Goal: Task Accomplishment & Management: Use online tool/utility

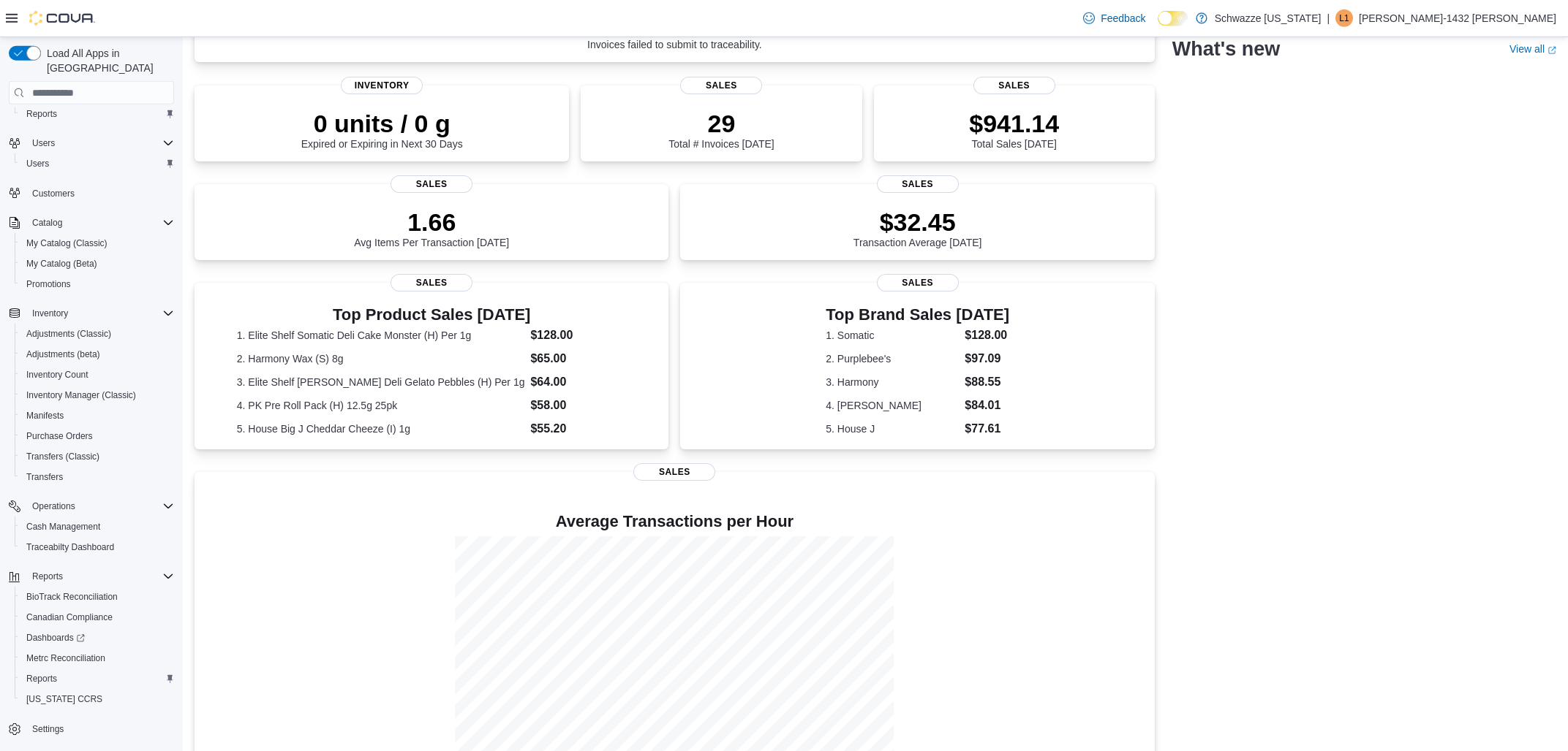
scroll to position [203, 0]
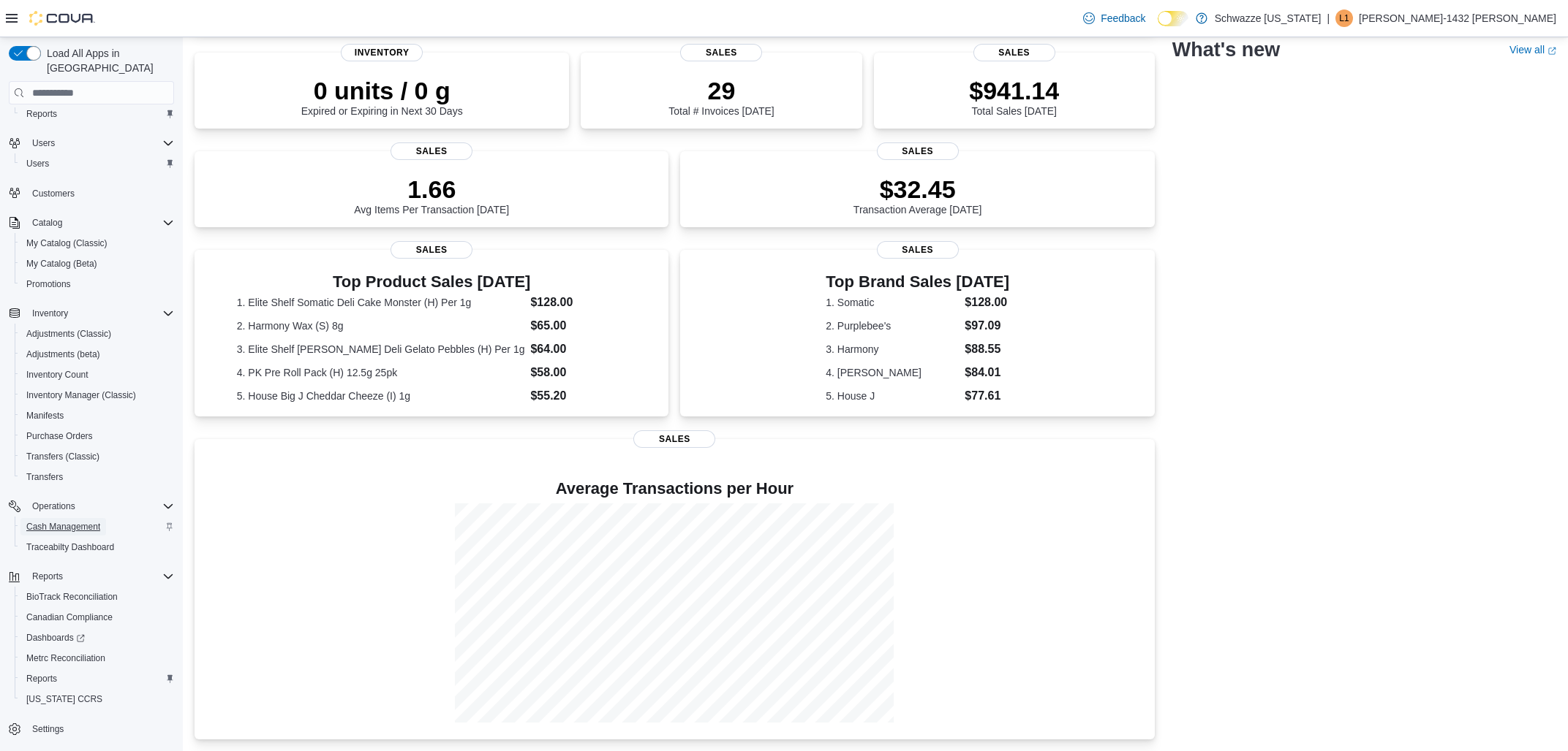
click at [88, 521] on span "Cash Management" at bounding box center [63, 527] width 74 height 12
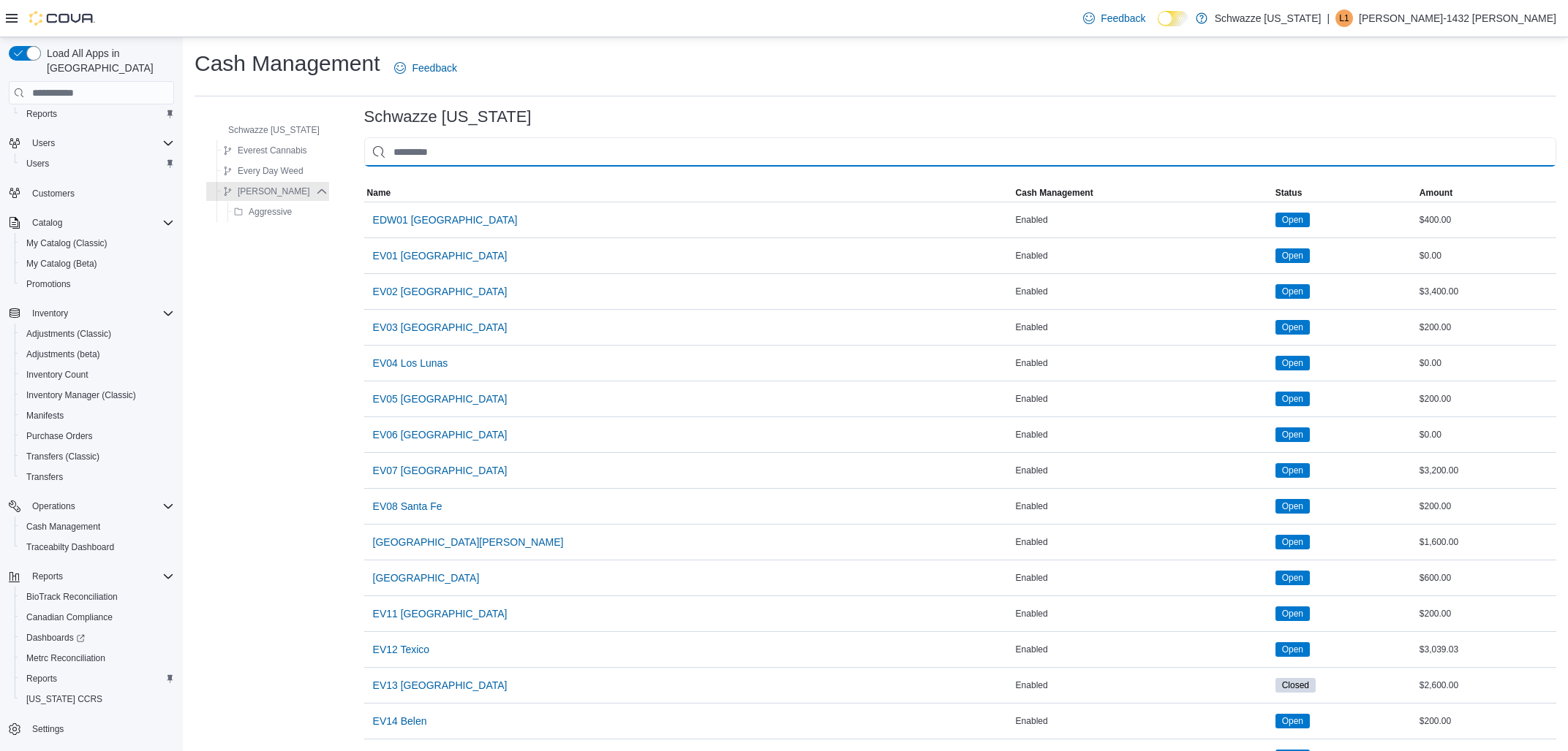
click at [481, 161] on input "This is a search bar. As you type, the results lower in the page will automatic…" at bounding box center [960, 152] width 1192 height 29
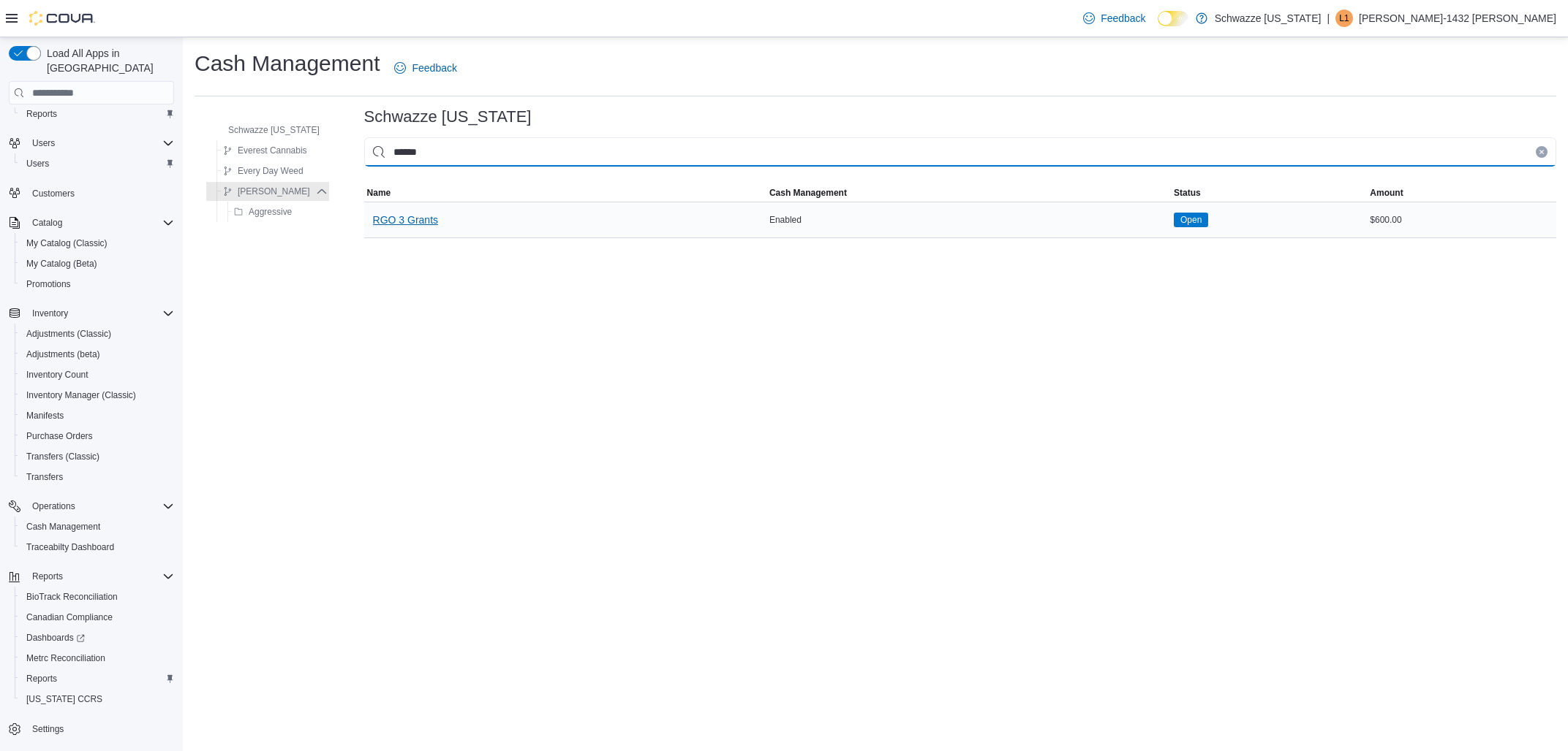
type input "******"
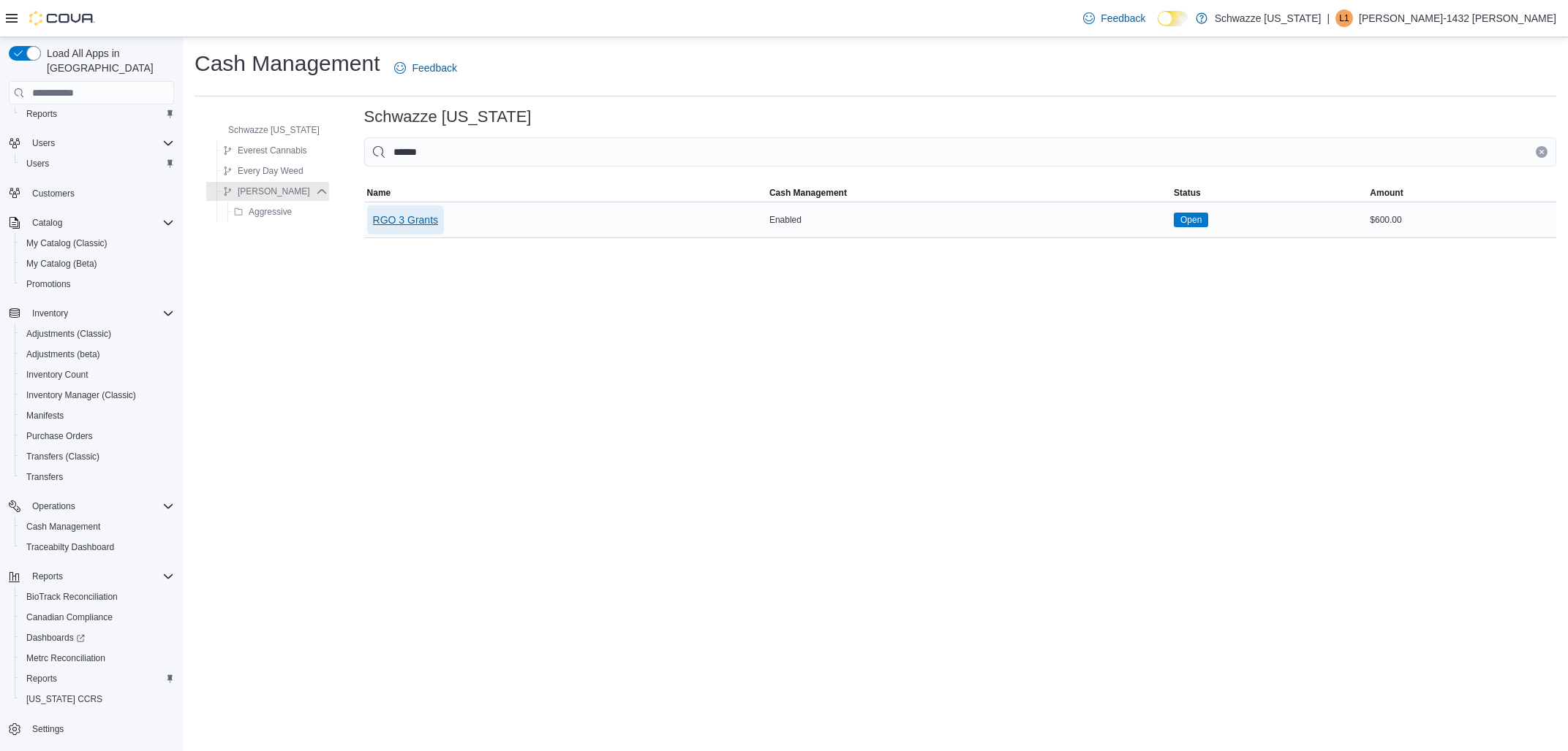
click at [414, 224] on span "RGO 3 Grants" at bounding box center [405, 220] width 65 height 15
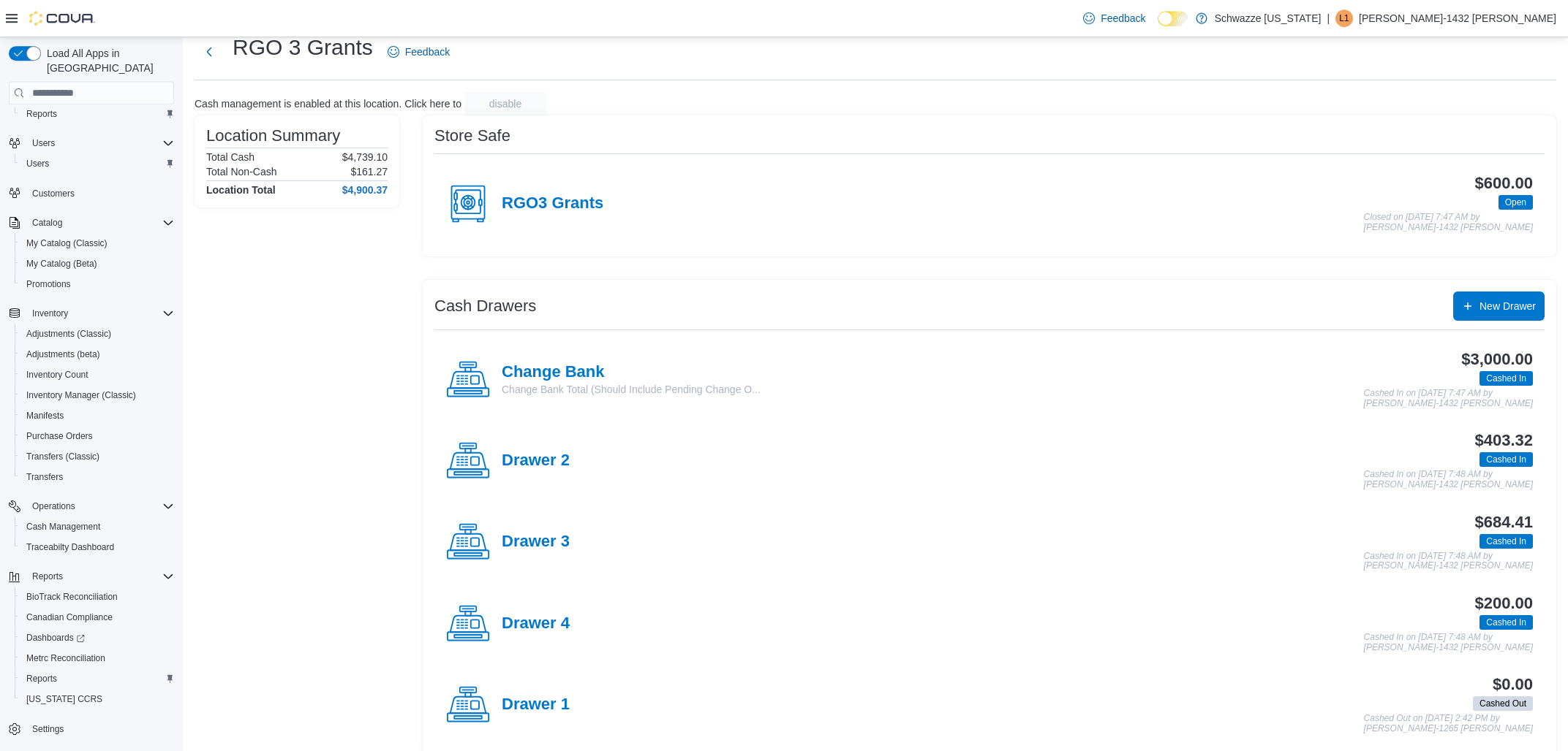
scroll to position [61, 0]
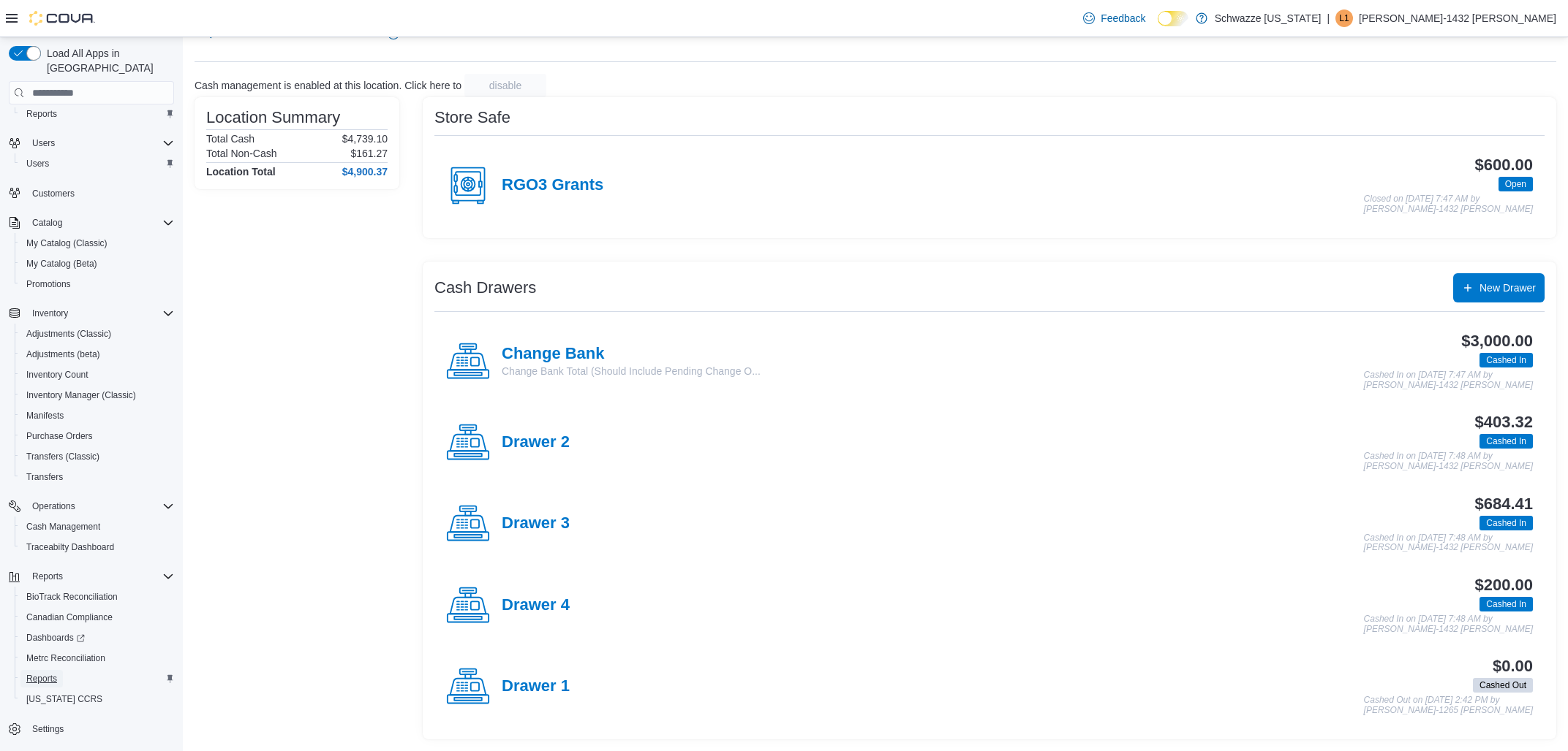
click at [34, 673] on span "Reports" at bounding box center [41, 679] width 31 height 12
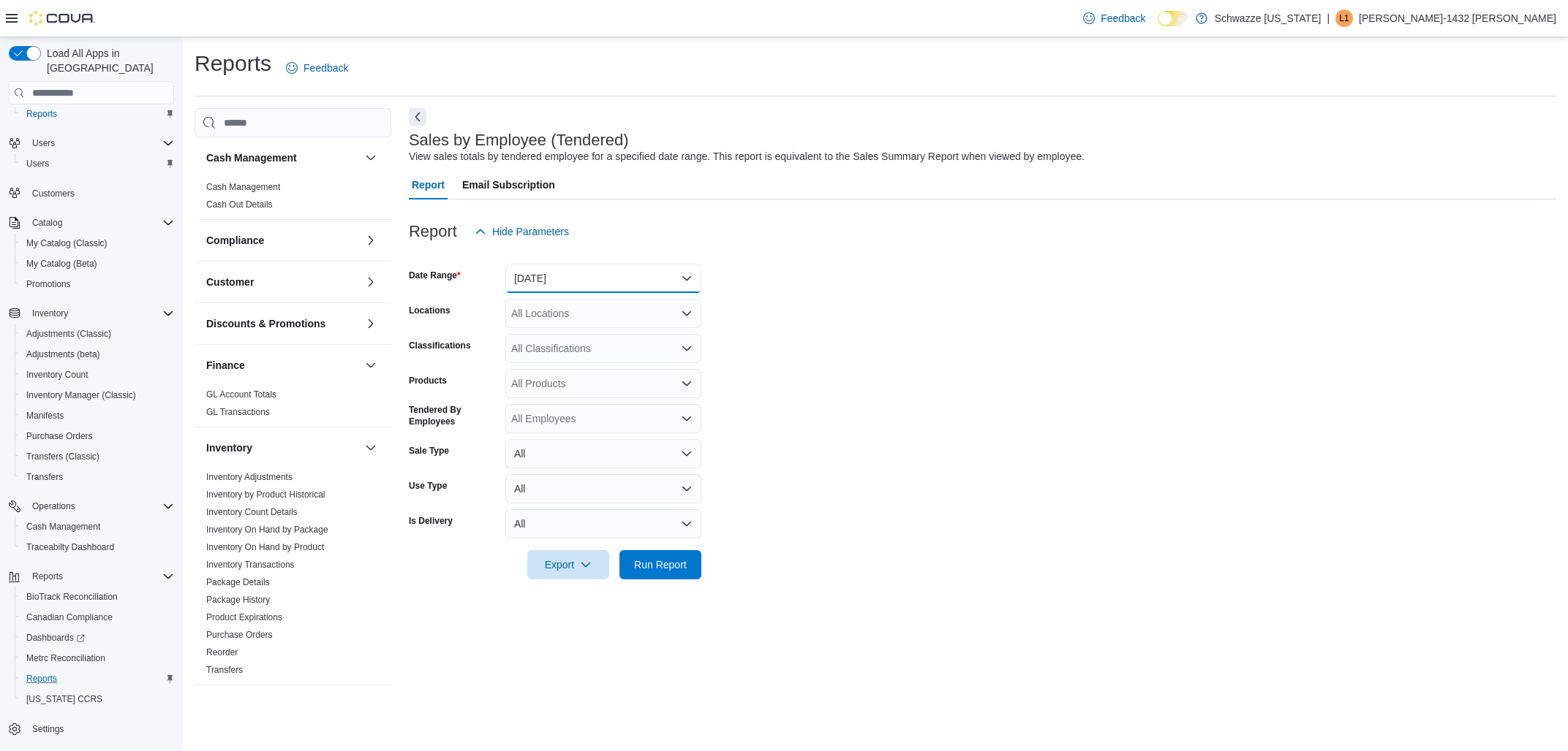
click at [652, 280] on button "[DATE]" at bounding box center [603, 278] width 196 height 29
click at [537, 340] on span "[DATE]" at bounding box center [611, 337] width 167 height 17
click at [550, 313] on div "All Locations" at bounding box center [603, 313] width 196 height 29
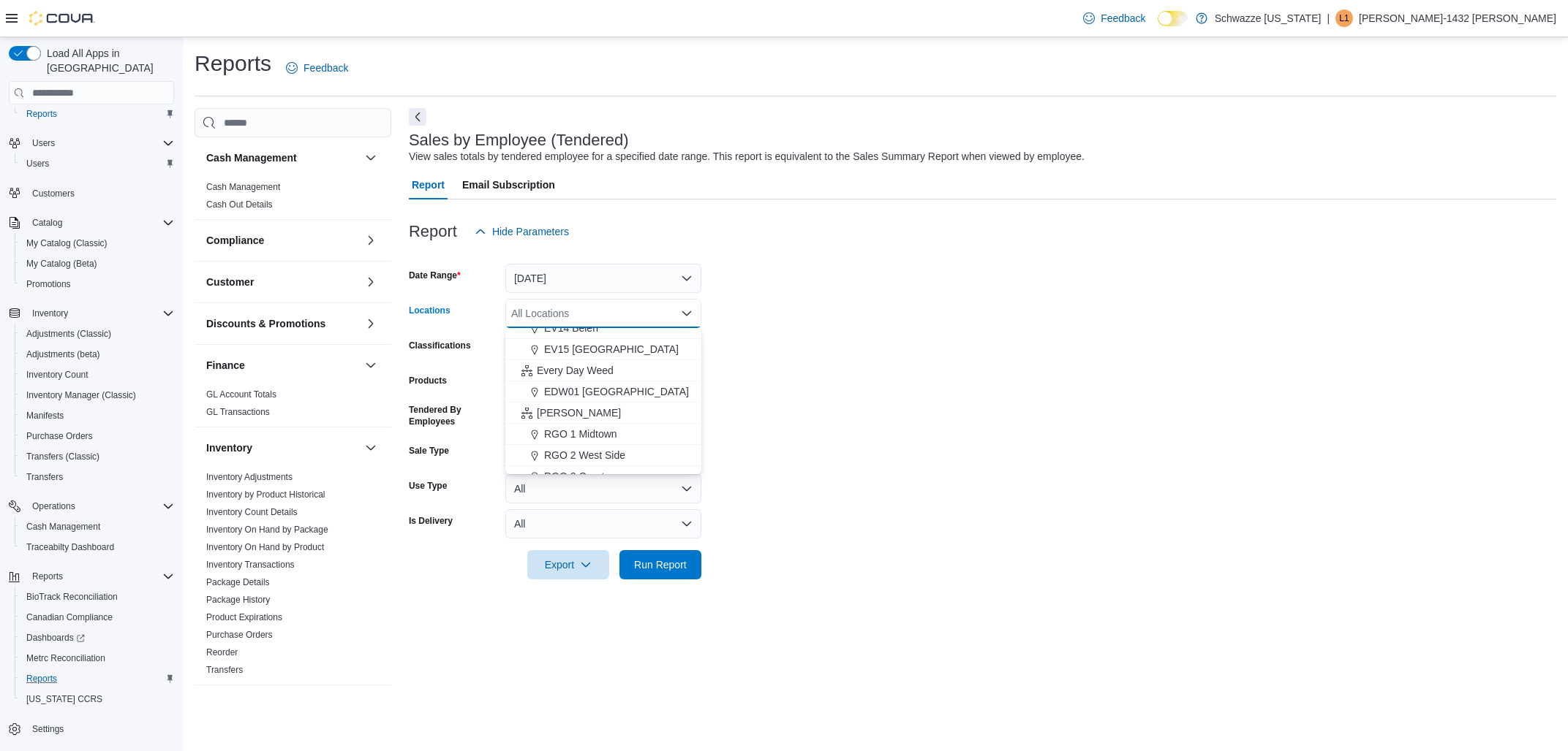
scroll to position [343, 0]
click at [558, 442] on span "RGO 3 Grants" at bounding box center [576, 441] width 65 height 15
click at [832, 349] on form "Date Range [DATE] Locations RGO 3 Grants Combo box. Selected. RGO 3 Grants. Pre…" at bounding box center [982, 413] width 1147 height 334
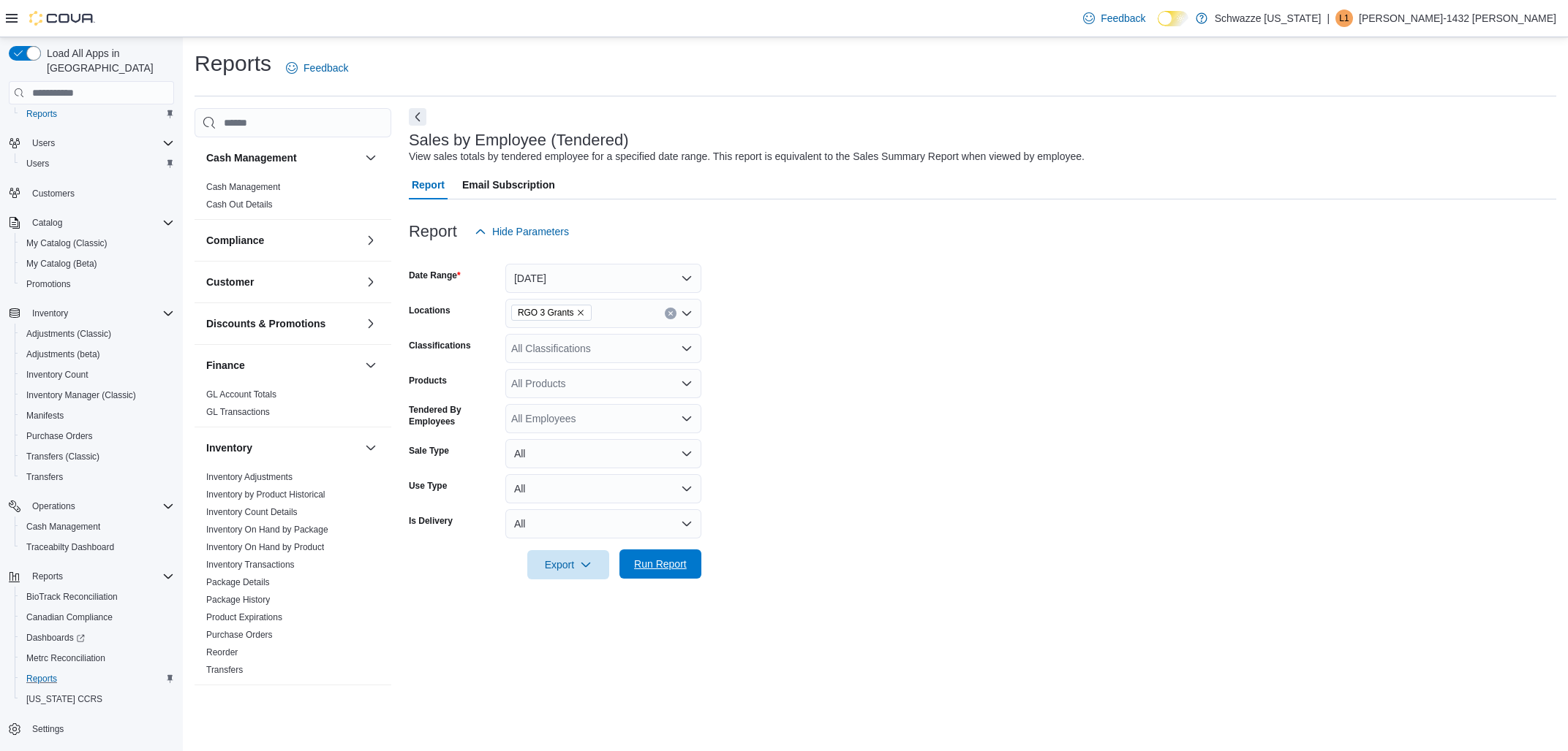
click at [666, 560] on span "Run Report" at bounding box center [660, 565] width 52 height 15
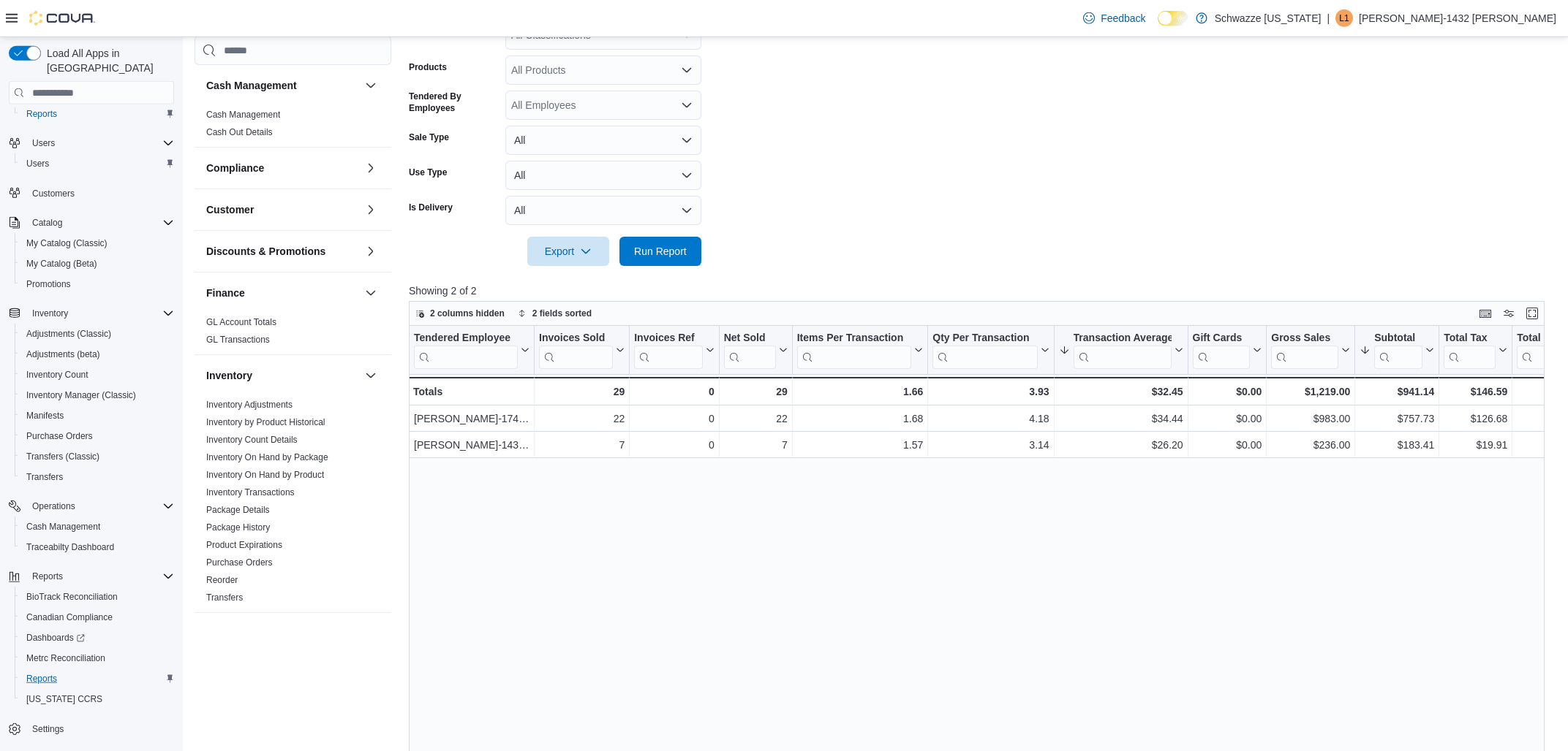
scroll to position [392, 0]
